Goal: Task Accomplishment & Management: Complete application form

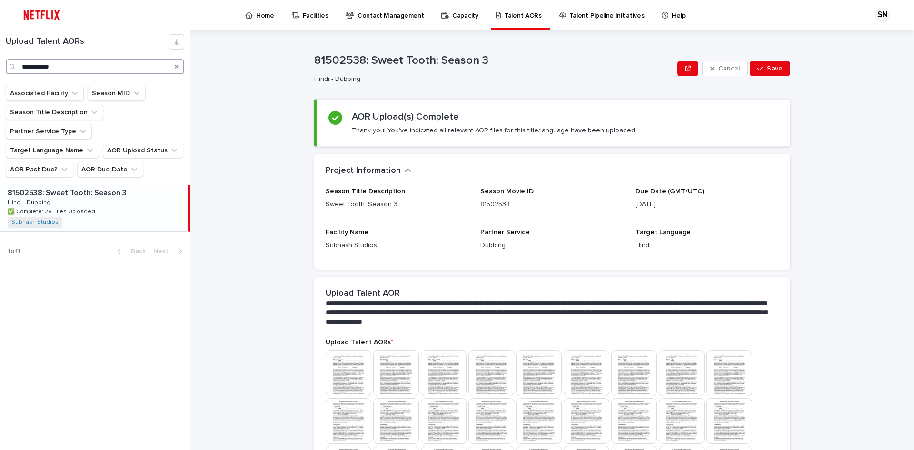
drag, startPoint x: 57, startPoint y: 66, endPoint x: 0, endPoint y: 63, distance: 56.8
click at [0, 63] on div "**********" at bounding box center [95, 54] width 190 height 40
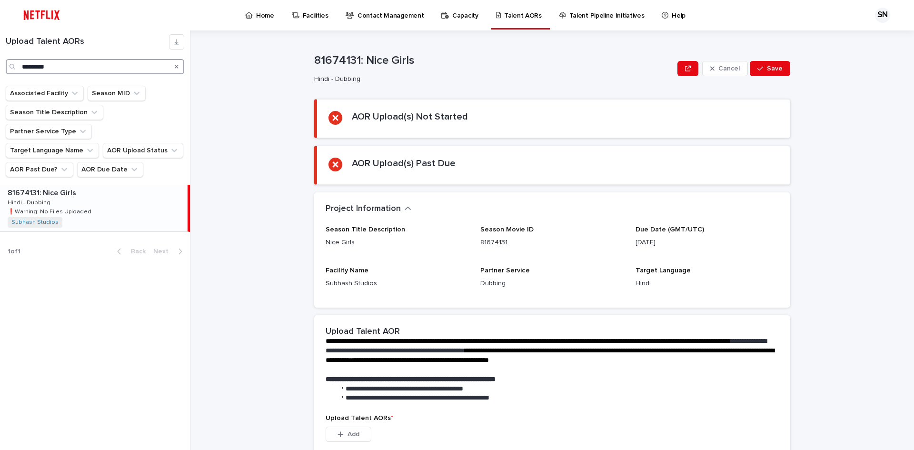
type input "*********"
click at [77, 185] on div "81674131: Nice Girls 81674131: Nice Girls Hindi - Dubbing Hindi - Dubbing ❗️War…" at bounding box center [94, 208] width 188 height 47
click at [58, 185] on div "81674131: Nice Girls 81674131: Nice Girls Hindi - Dubbing Hindi - Dubbing ❗️War…" at bounding box center [94, 208] width 188 height 47
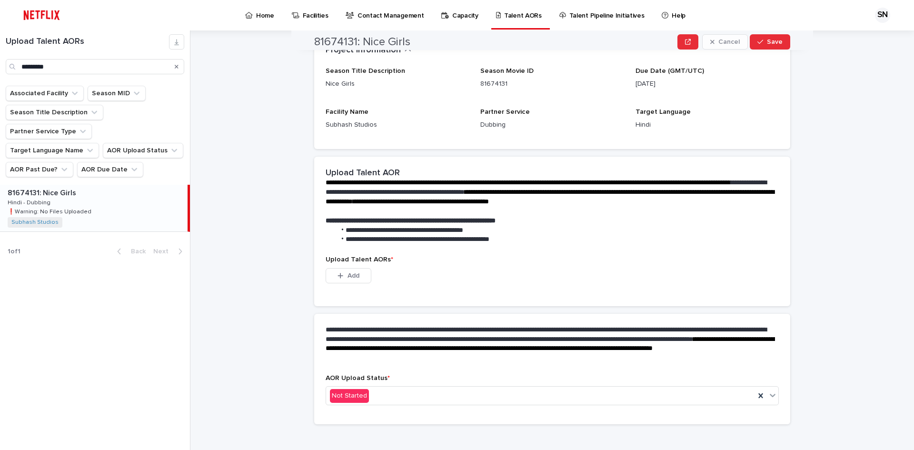
scroll to position [168, 0]
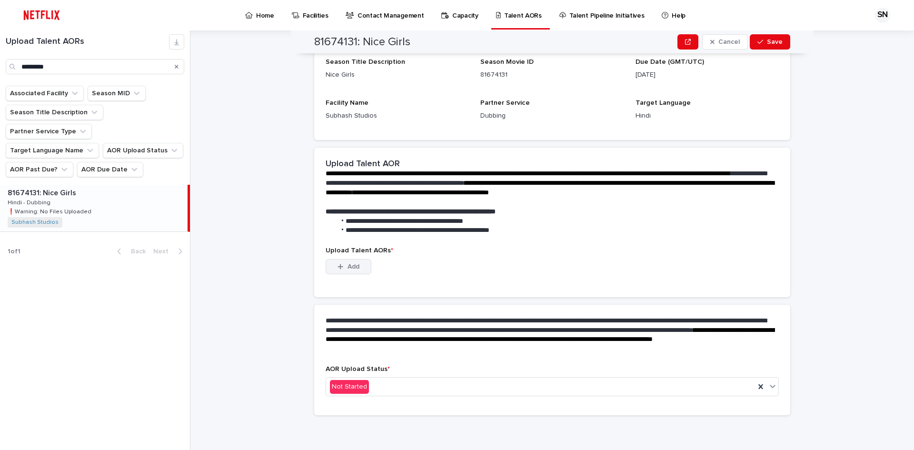
click at [348, 265] on span "Add" at bounding box center [354, 266] width 12 height 7
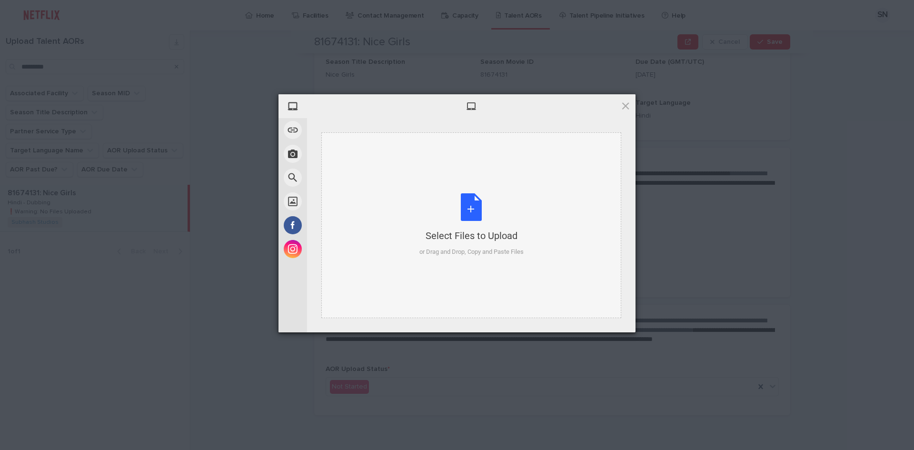
click at [473, 207] on div "Select Files to Upload or Drag and Drop, Copy and Paste Files" at bounding box center [472, 224] width 104 height 63
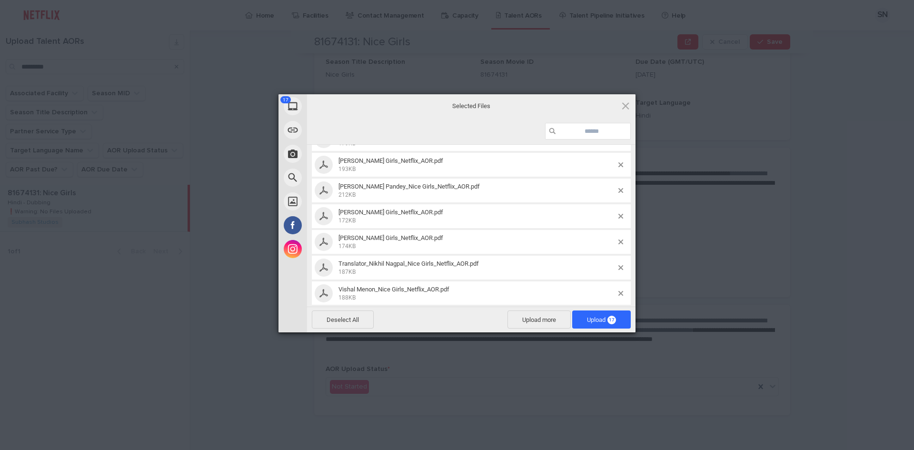
scroll to position [306, 0]
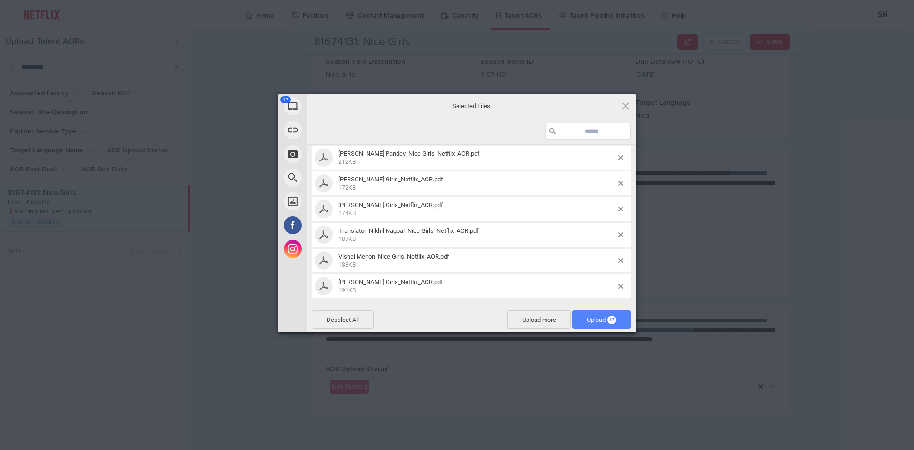
click at [606, 323] on span "Upload 17" at bounding box center [601, 319] width 29 height 7
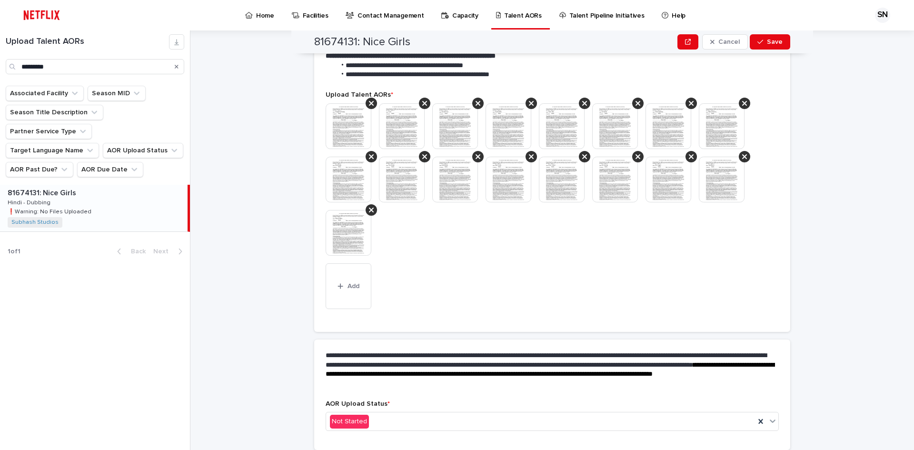
scroll to position [311, 0]
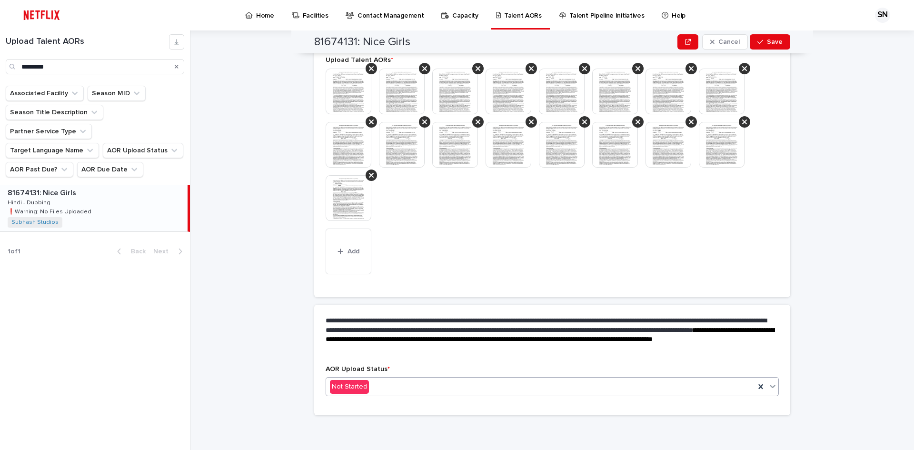
click at [403, 384] on div "Not Started" at bounding box center [540, 387] width 429 height 16
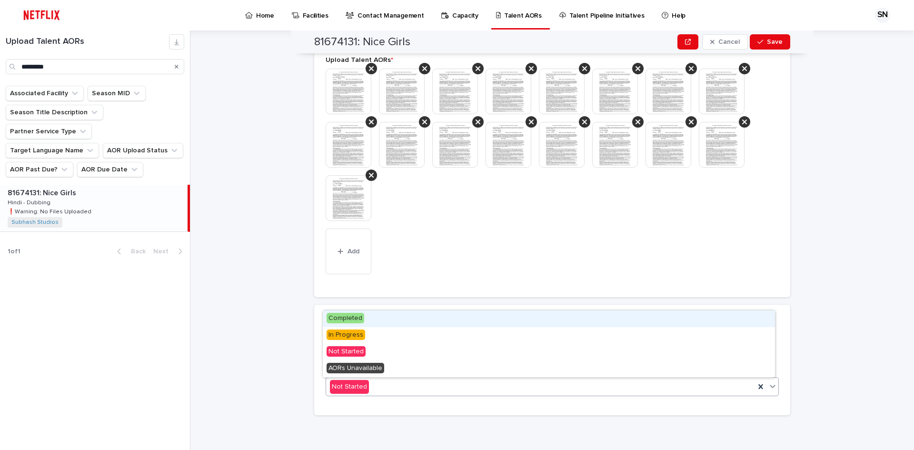
click at [352, 319] on span "Completed" at bounding box center [346, 318] width 38 height 10
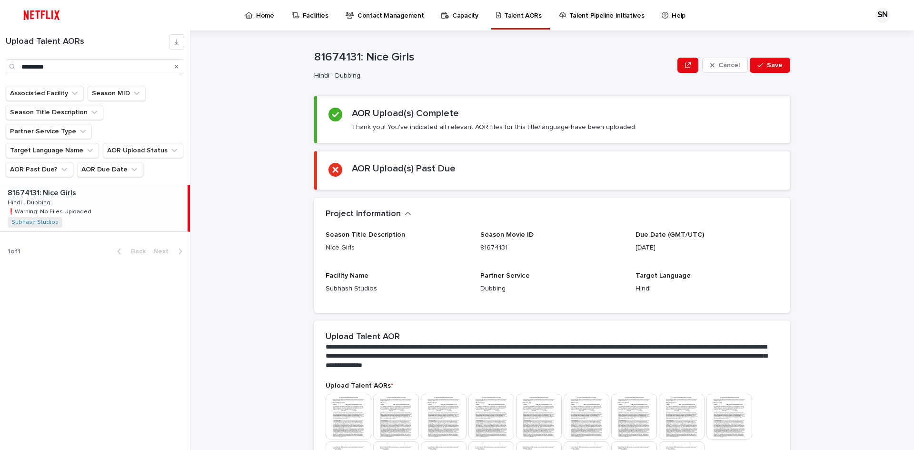
scroll to position [0, 0]
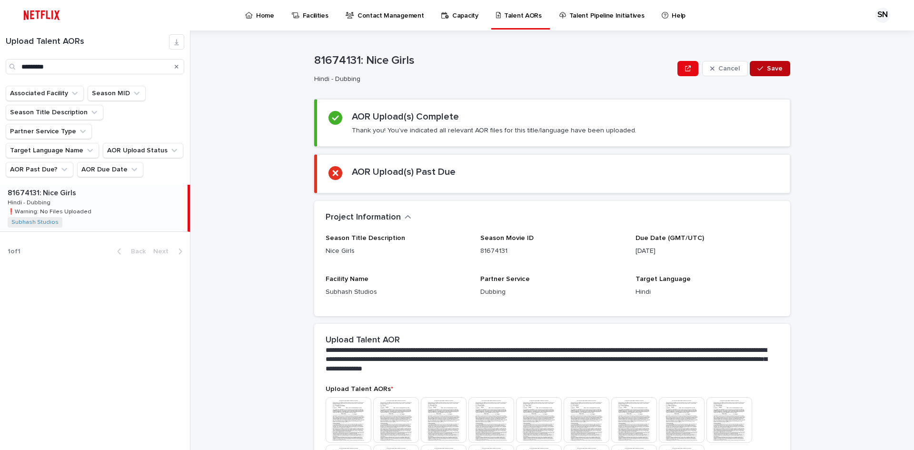
click at [773, 70] on span "Save" at bounding box center [775, 68] width 16 height 7
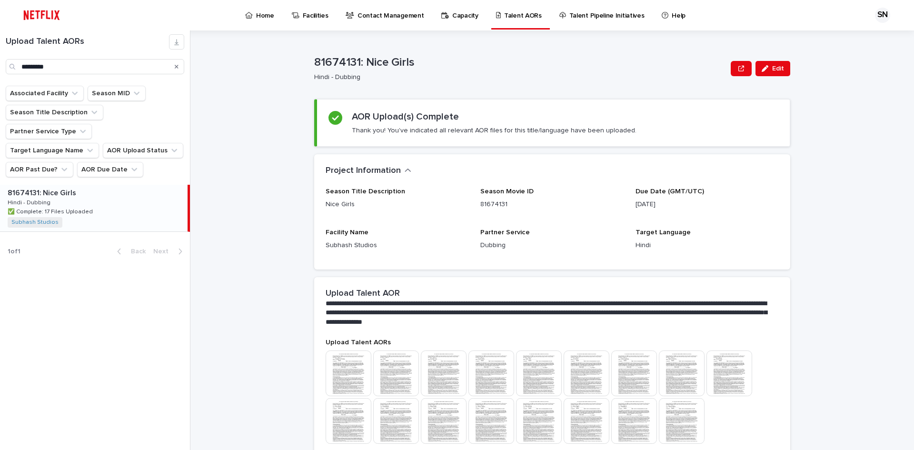
click at [873, 183] on div "**********" at bounding box center [558, 240] width 713 height 420
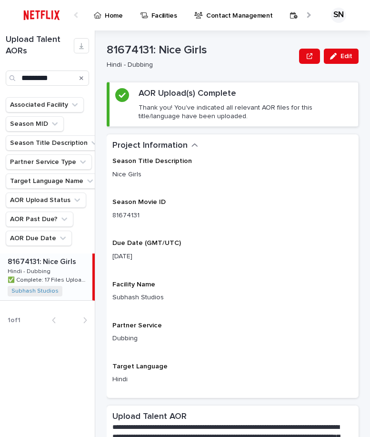
click at [46, 327] on div "Back Next" at bounding box center [69, 320] width 50 height 24
